Goal: Check status: Check status

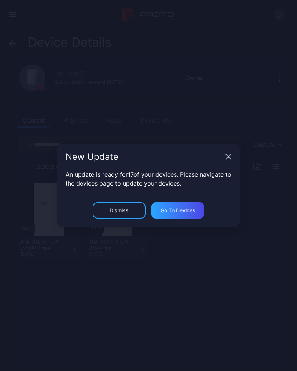
click at [193, 210] on div "Go to devices" at bounding box center [178, 210] width 35 height 6
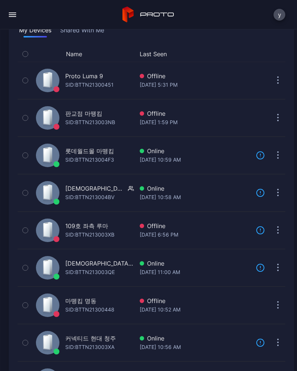
scroll to position [62, 0]
click at [104, 306] on div "SID: BTTN21300448" at bounding box center [89, 309] width 49 height 9
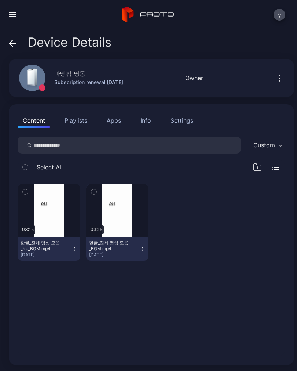
click at [0, 0] on div "button" at bounding box center [0, 0] width 0 height 0
